Goal: Task Accomplishment & Management: Complete application form

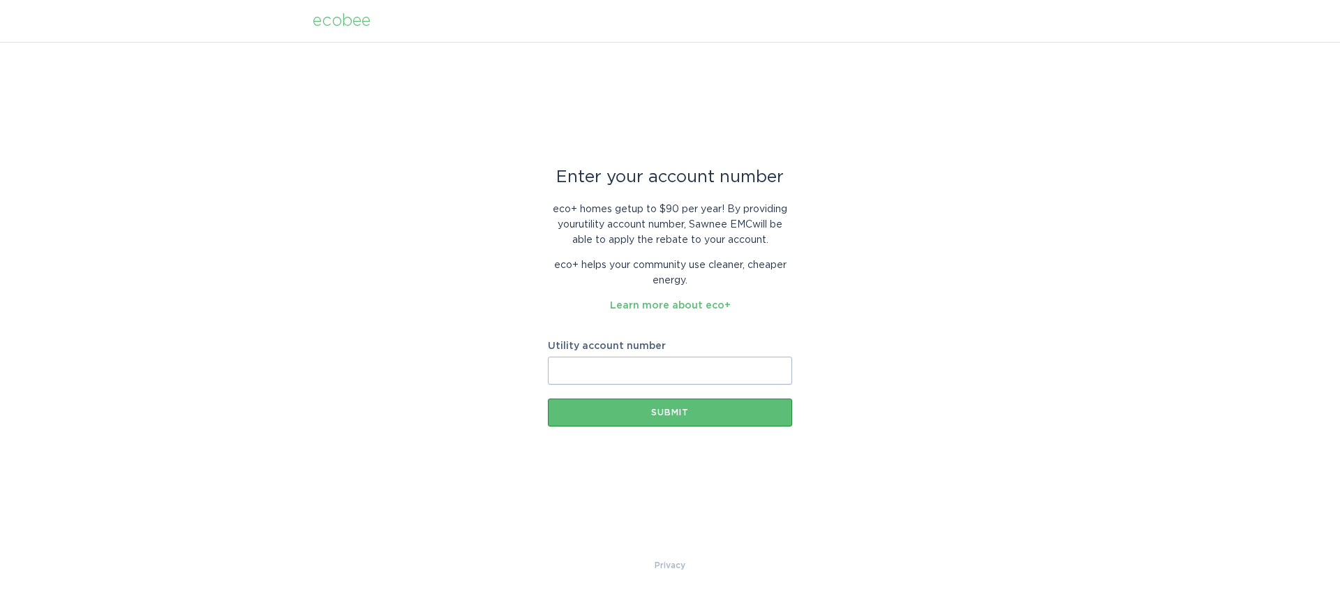
click at [652, 369] on input "Utility account number" at bounding box center [670, 371] width 244 height 28
type input "2544833001"
click at [683, 419] on button "Submit" at bounding box center [670, 412] width 244 height 28
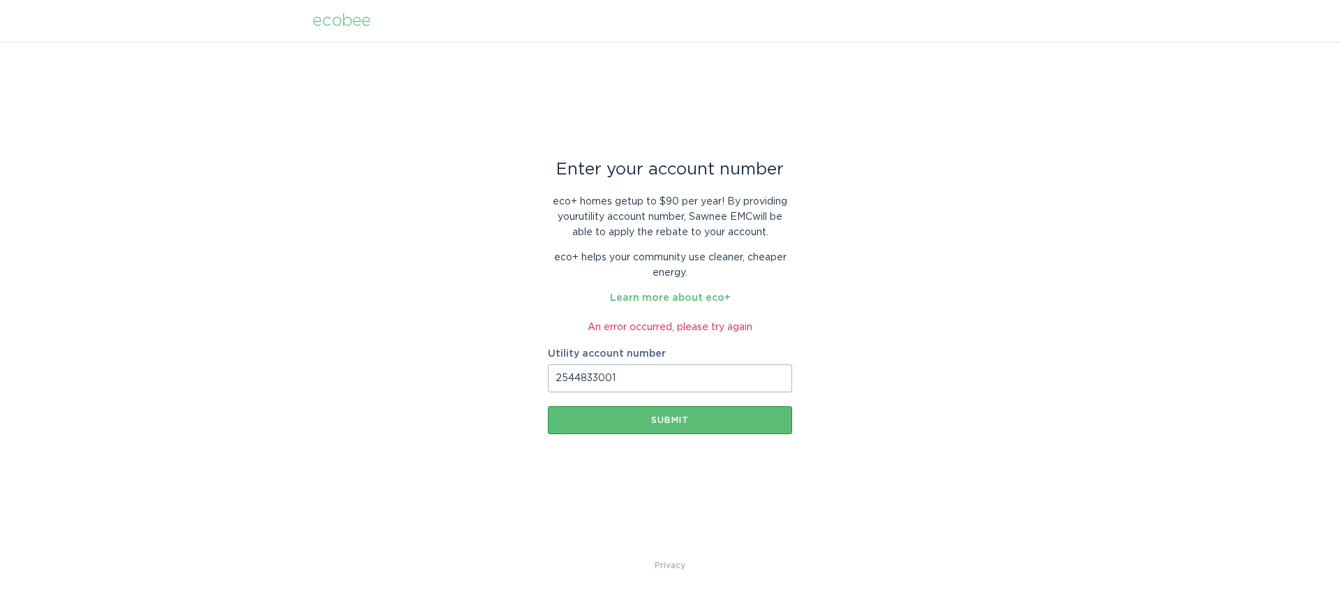
click at [635, 383] on input "2544833001" at bounding box center [670, 378] width 244 height 28
click at [635, 424] on div "Submit" at bounding box center [670, 420] width 230 height 8
click at [332, 21] on div "ecobee" at bounding box center [342, 20] width 58 height 15
click at [336, 16] on div "ecobee" at bounding box center [342, 20] width 58 height 15
